Goal: Find specific page/section

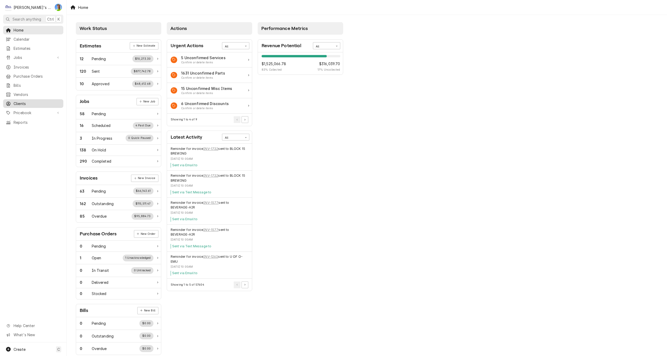
click at [34, 102] on span "Clients" at bounding box center [37, 103] width 47 height 5
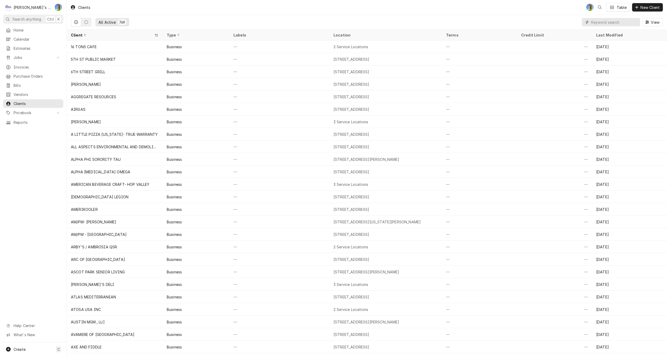
click at [603, 21] on input "Dynamic Content Wrapper" at bounding box center [614, 22] width 46 height 8
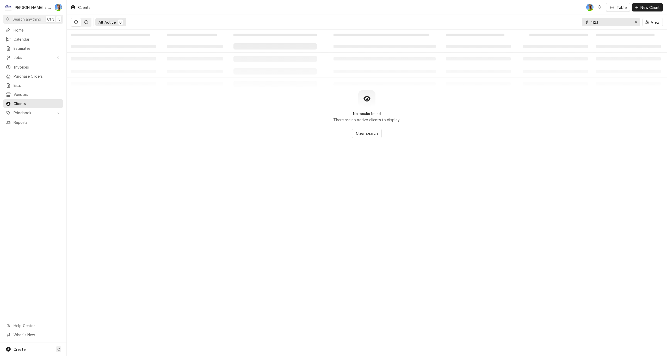
type input "1123"
click at [85, 22] on icon "Dynamic Content Wrapper" at bounding box center [86, 22] width 4 height 4
click at [74, 21] on button "Dynamic Content Wrapper" at bounding box center [76, 22] width 10 height 8
click at [635, 22] on icon "Erase input" at bounding box center [635, 22] width 3 height 4
